Goal: Information Seeking & Learning: Check status

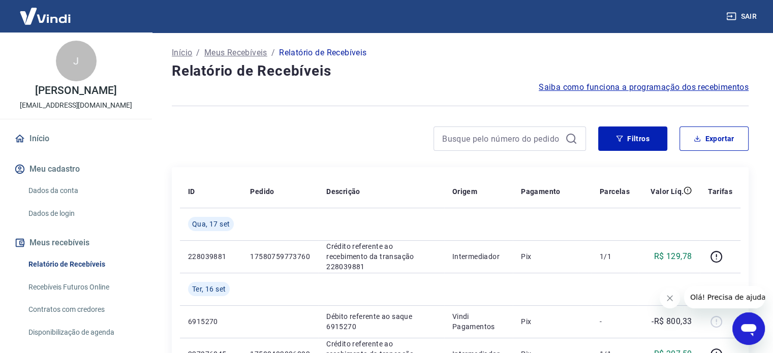
click at [283, 131] on div at bounding box center [379, 138] width 414 height 24
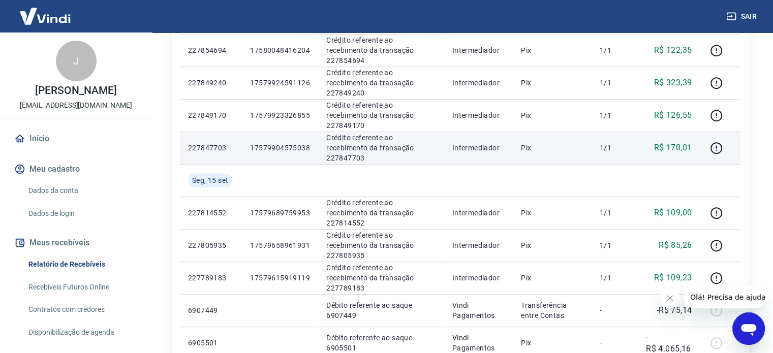
scroll to position [466, 0]
click at [677, 148] on p "R$ 170,01" at bounding box center [673, 148] width 38 height 12
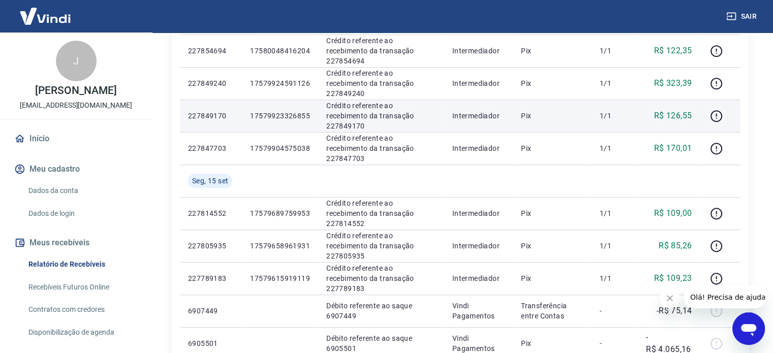
click at [686, 112] on p "R$ 126,55" at bounding box center [673, 116] width 38 height 12
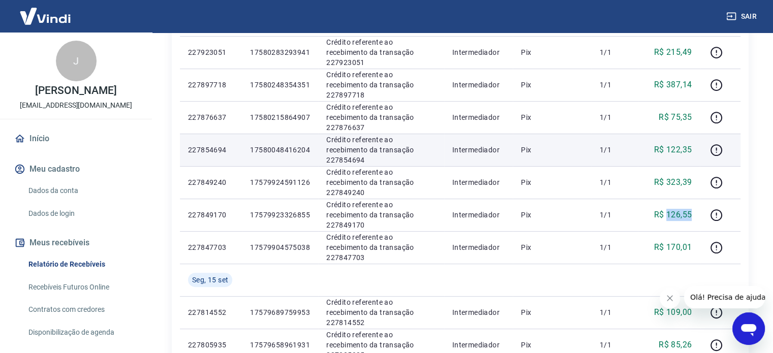
scroll to position [364, 0]
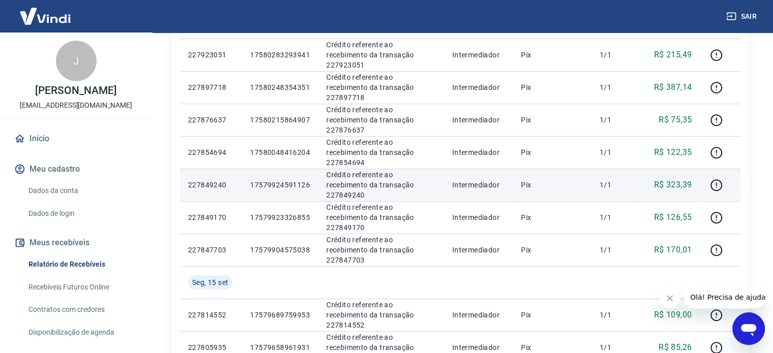
click at [681, 186] on p "R$ 323,39" at bounding box center [673, 185] width 38 height 12
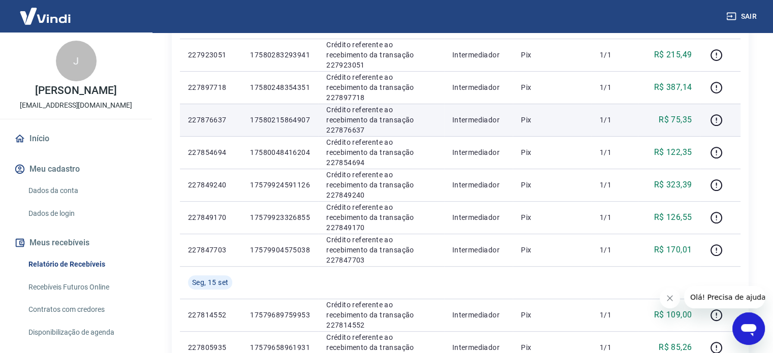
click at [677, 121] on p "R$ 75,35" at bounding box center [674, 120] width 33 height 12
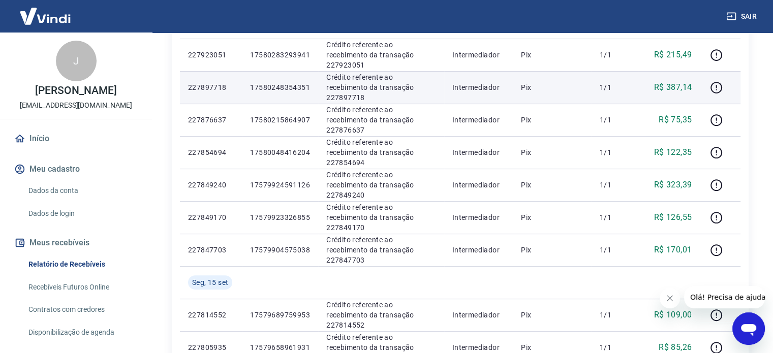
click at [679, 86] on p "R$ 387,14" at bounding box center [673, 87] width 38 height 12
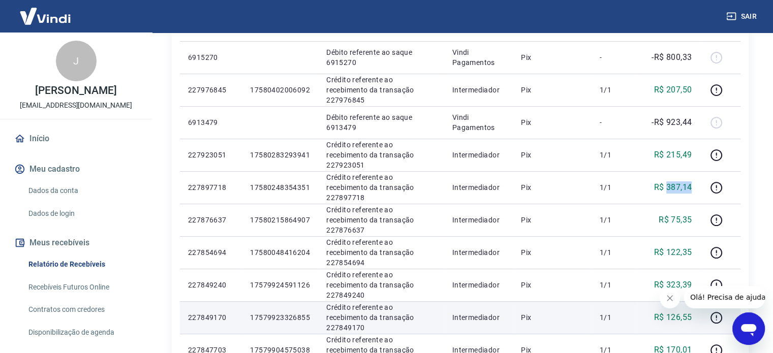
scroll to position [263, 0]
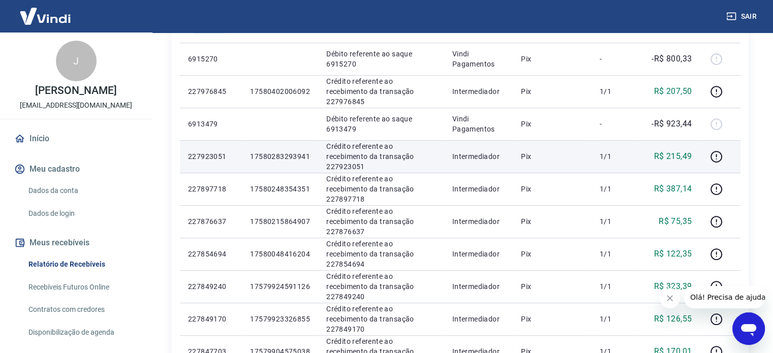
click at [680, 156] on p "R$ 215,49" at bounding box center [673, 156] width 38 height 12
